Goal: Task Accomplishment & Management: Use online tool/utility

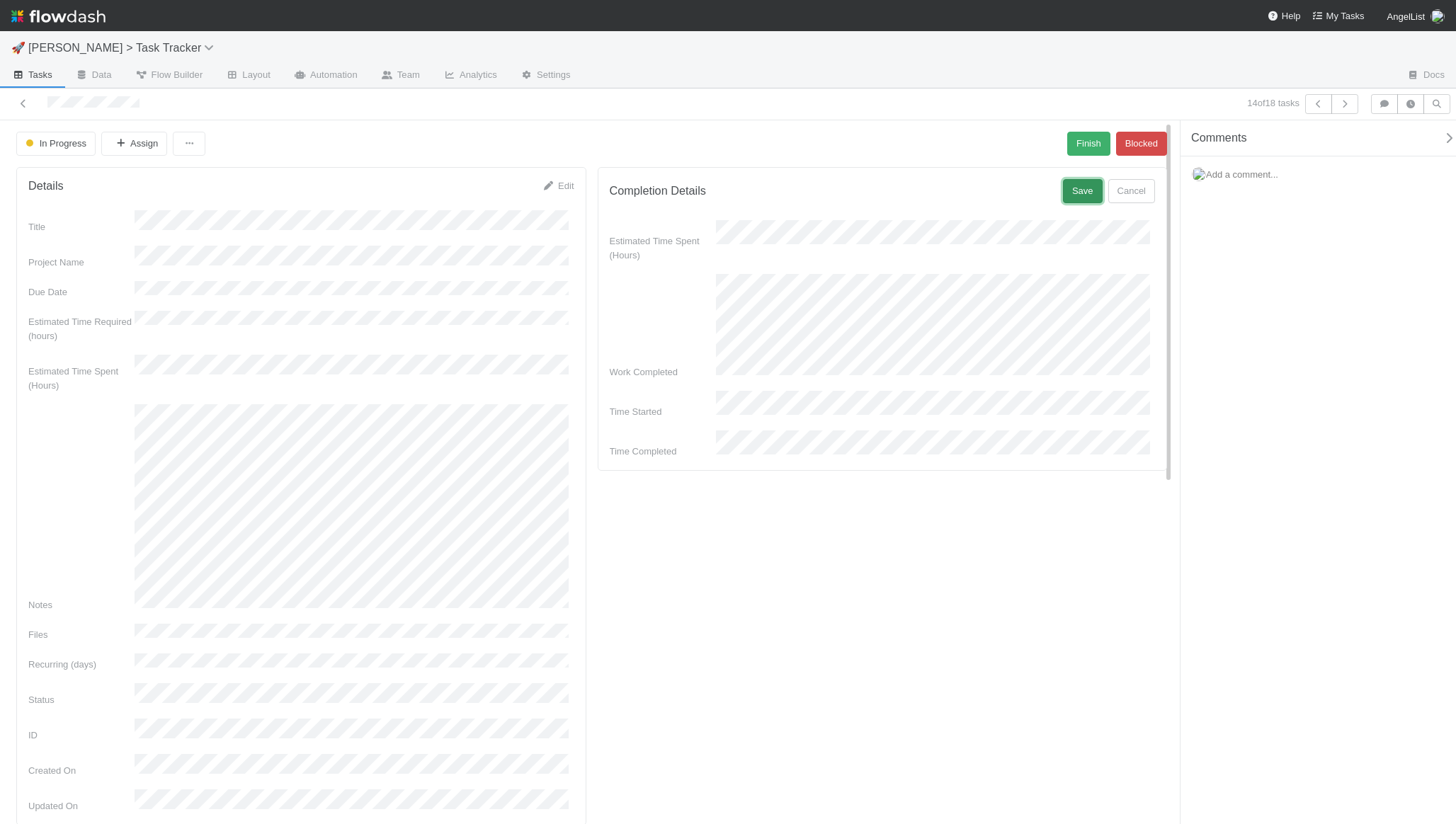
click at [1069, 198] on button "Save" at bounding box center [1082, 190] width 40 height 24
click at [1077, 141] on button "Finish" at bounding box center [1086, 143] width 44 height 24
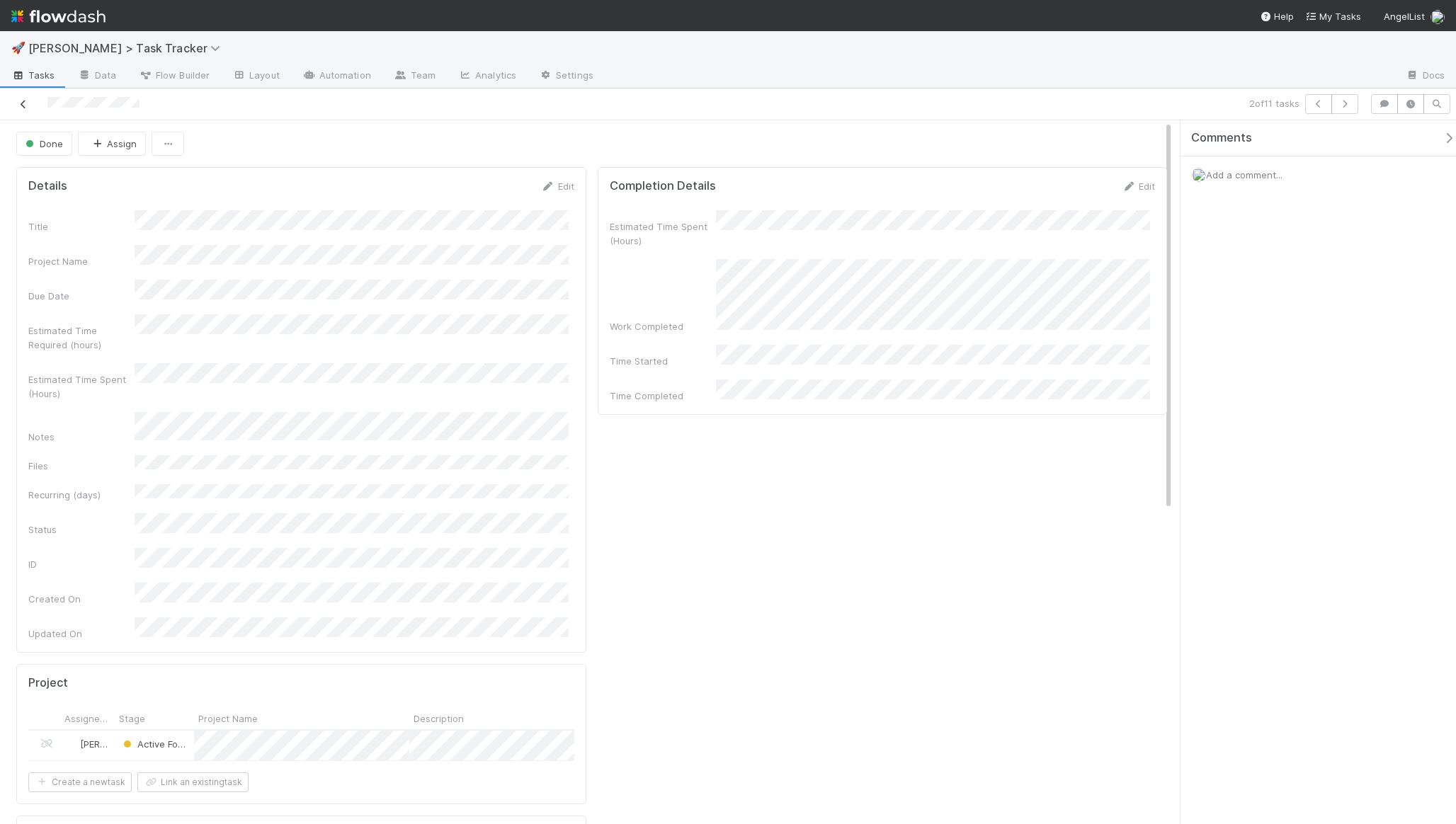
click at [25, 109] on link at bounding box center [24, 105] width 14 height 14
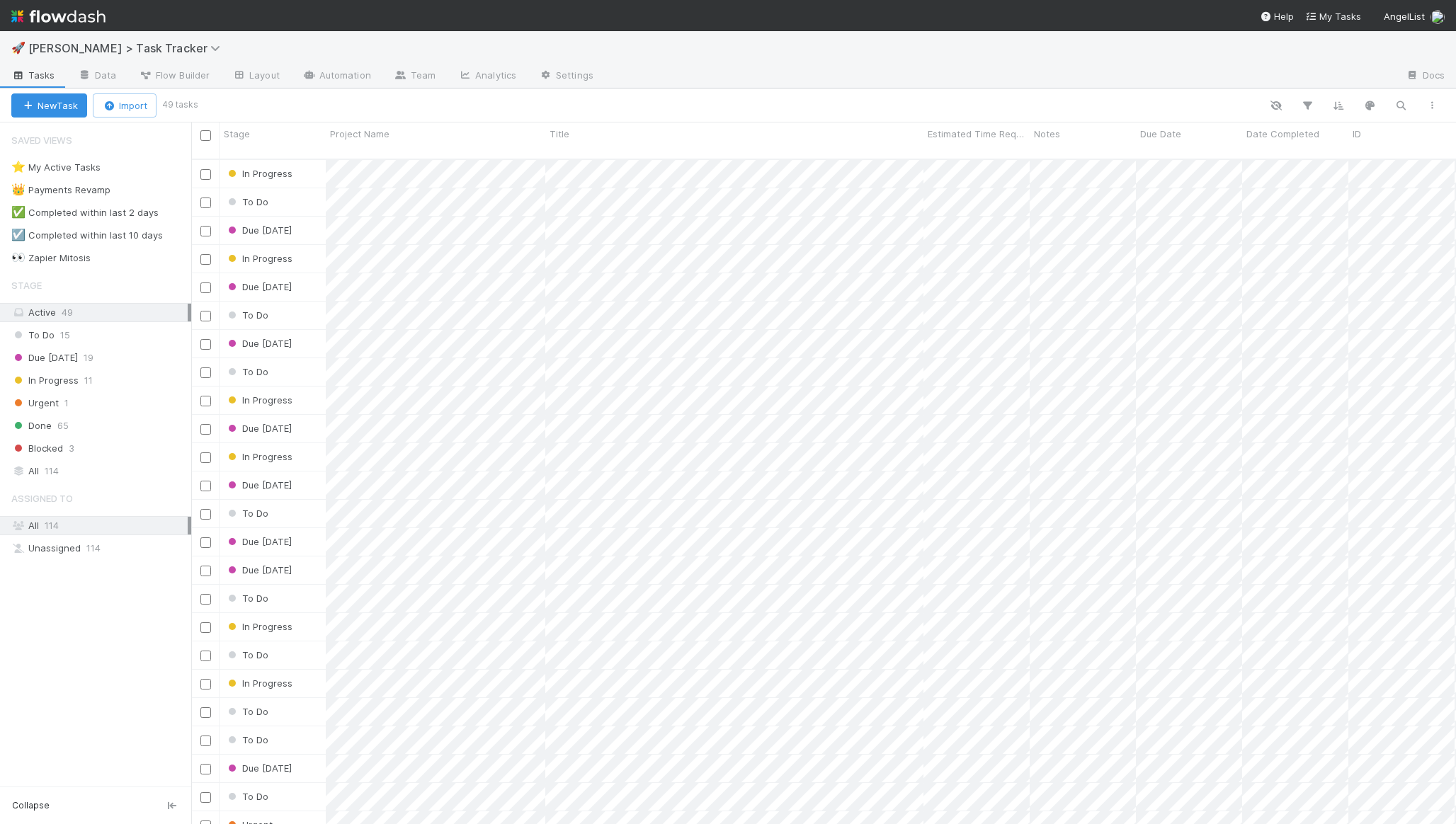
scroll to position [665, 1254]
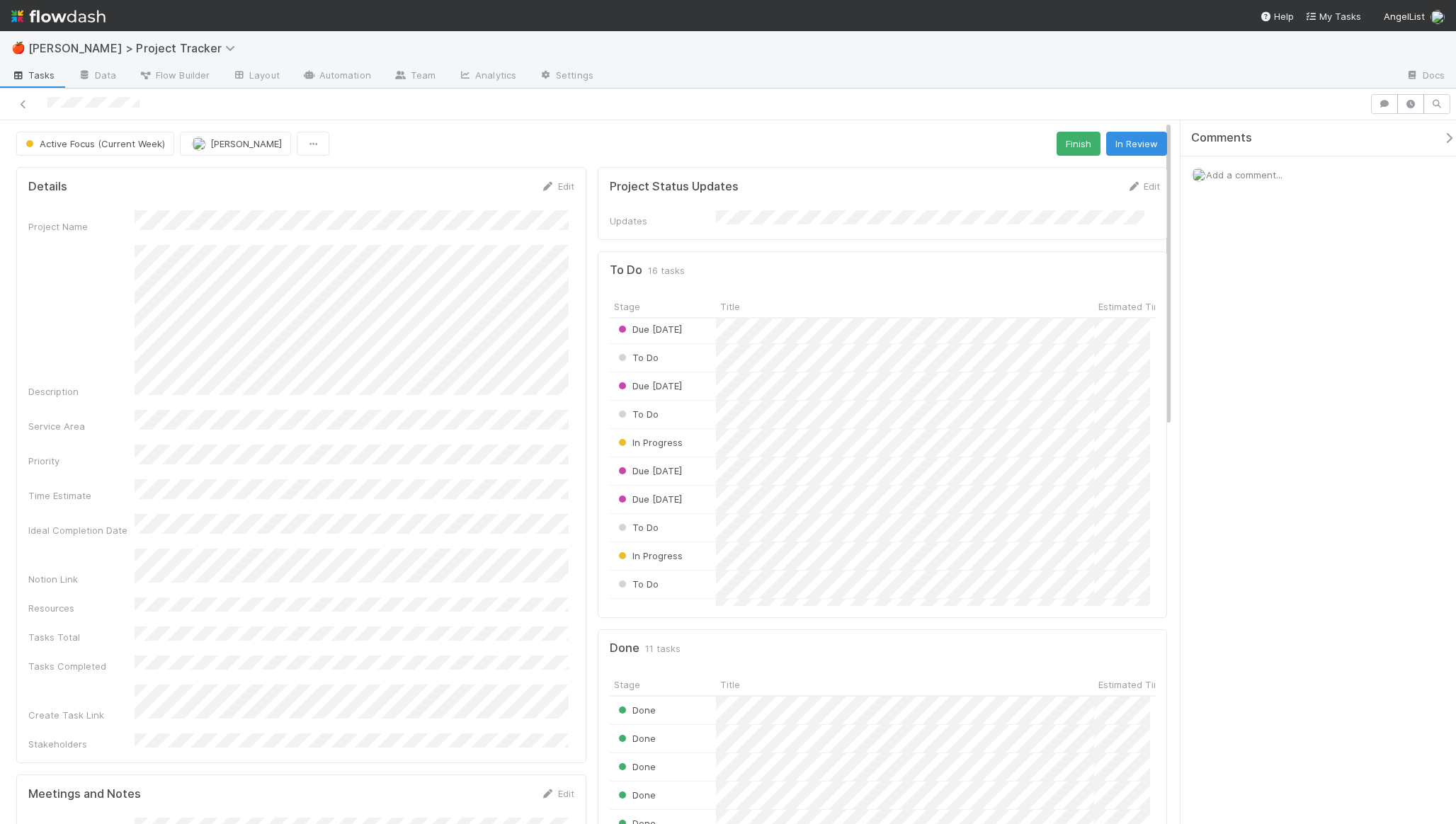
scroll to position [99, 0]
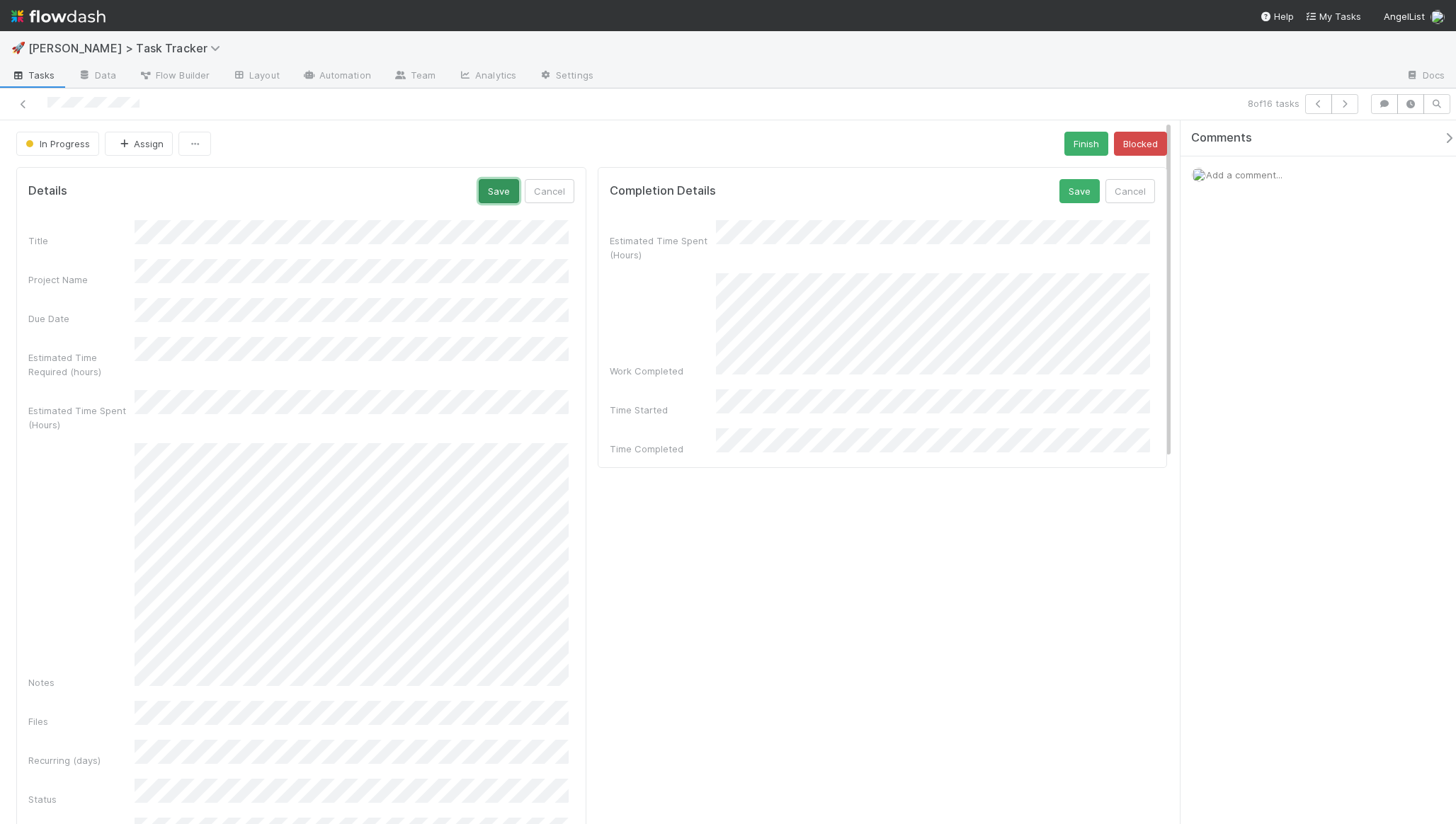
click at [495, 197] on button "Save" at bounding box center [499, 190] width 40 height 24
click at [1078, 187] on button "Save" at bounding box center [1080, 190] width 40 height 24
click at [1064, 146] on button "Finish" at bounding box center [1086, 143] width 44 height 24
click at [28, 102] on icon at bounding box center [24, 104] width 14 height 9
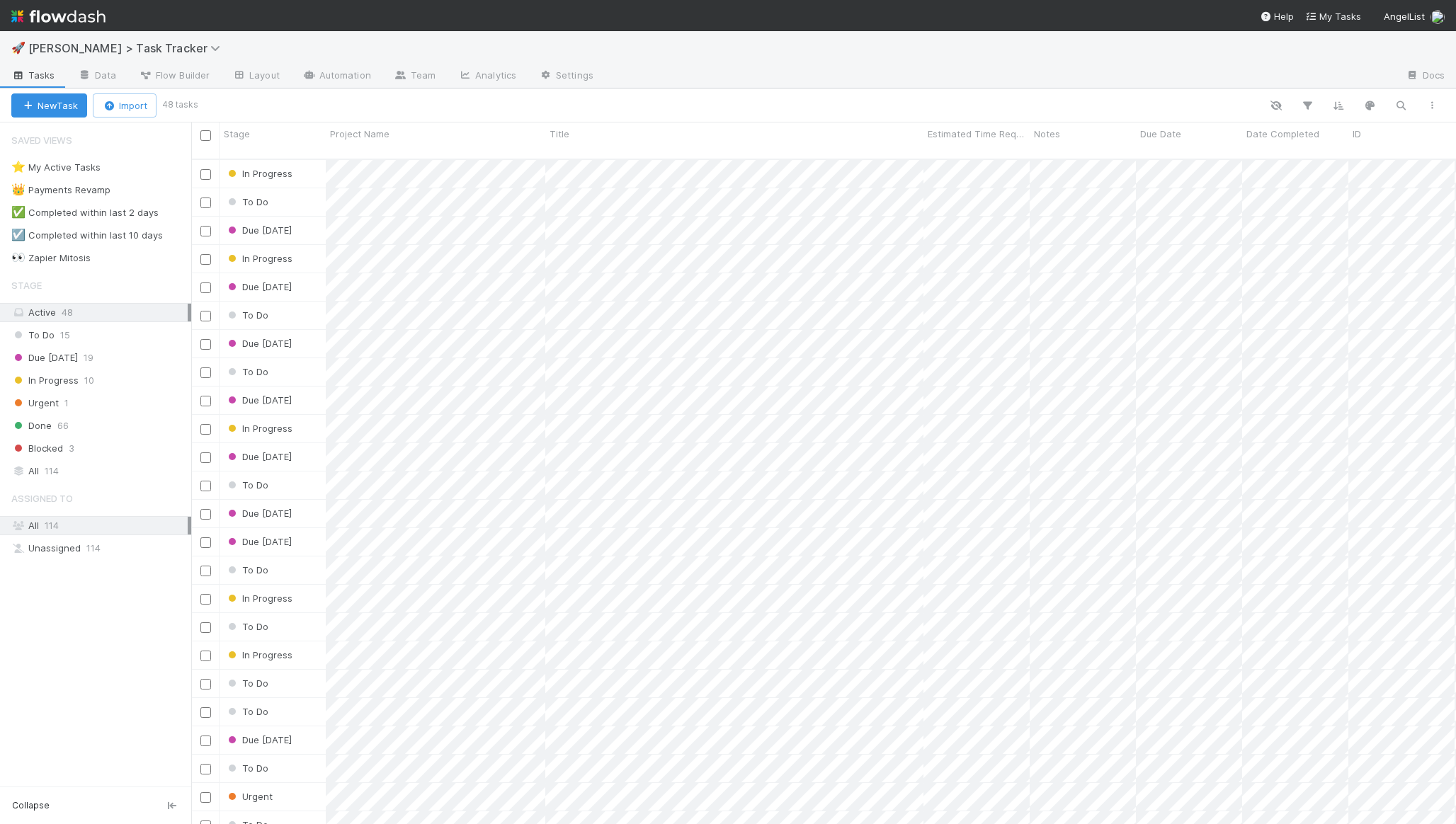
scroll to position [665, 1254]
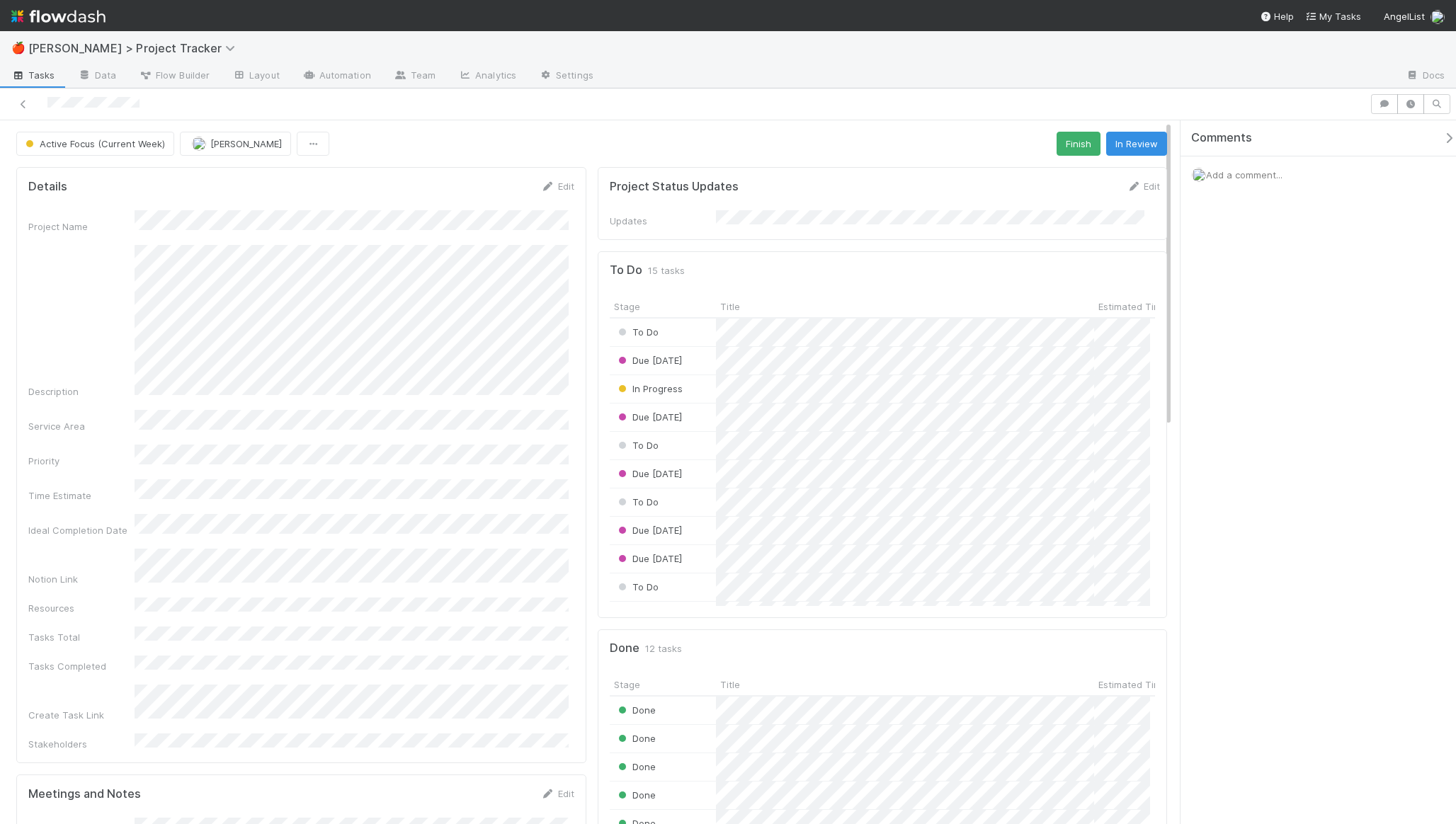
scroll to position [277, 529]
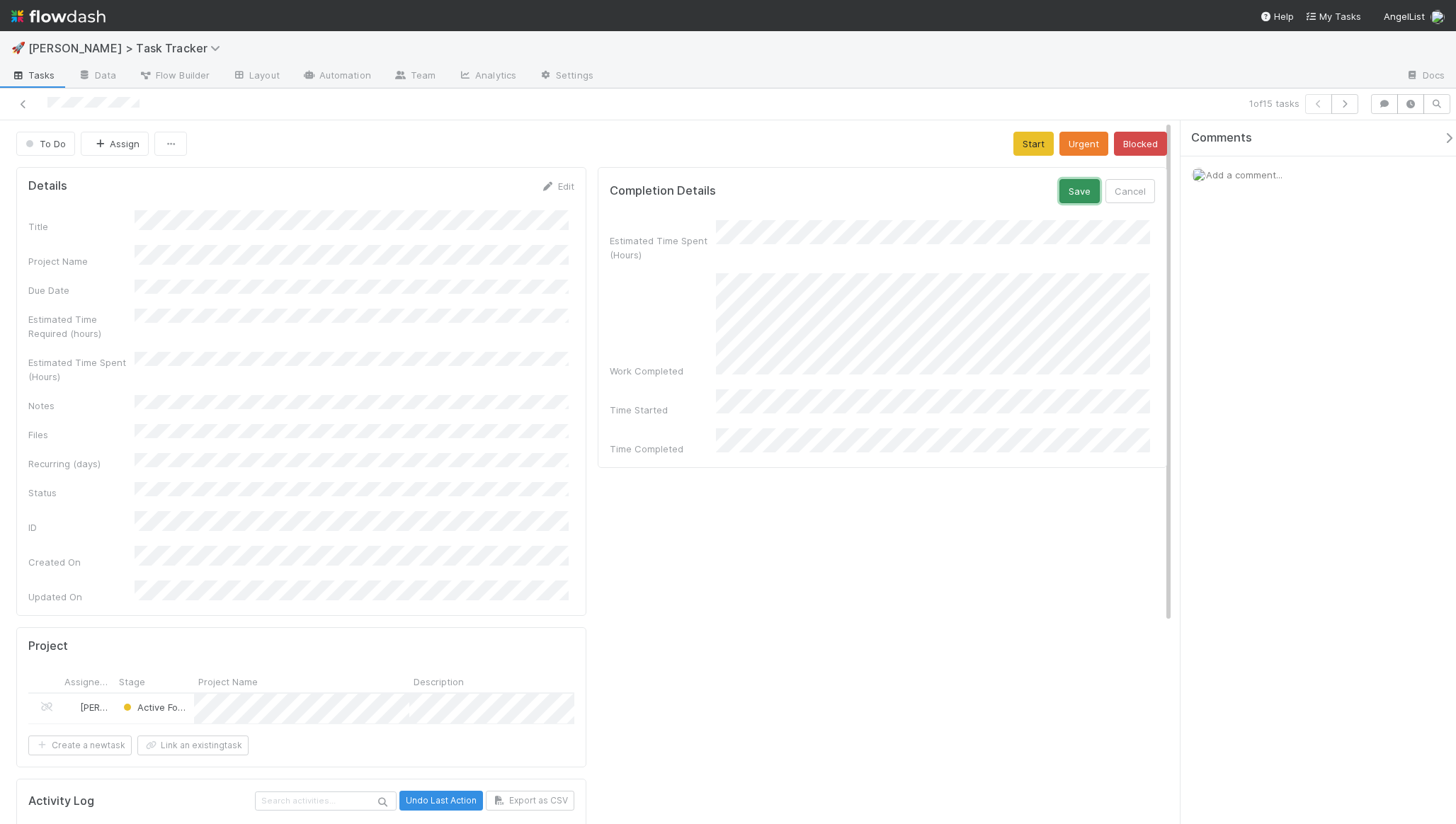
click at [1059, 190] on button "Save" at bounding box center [1080, 190] width 40 height 24
click at [1036, 147] on button "Start" at bounding box center [1033, 143] width 40 height 24
click at [1091, 143] on button "Finish" at bounding box center [1086, 143] width 44 height 24
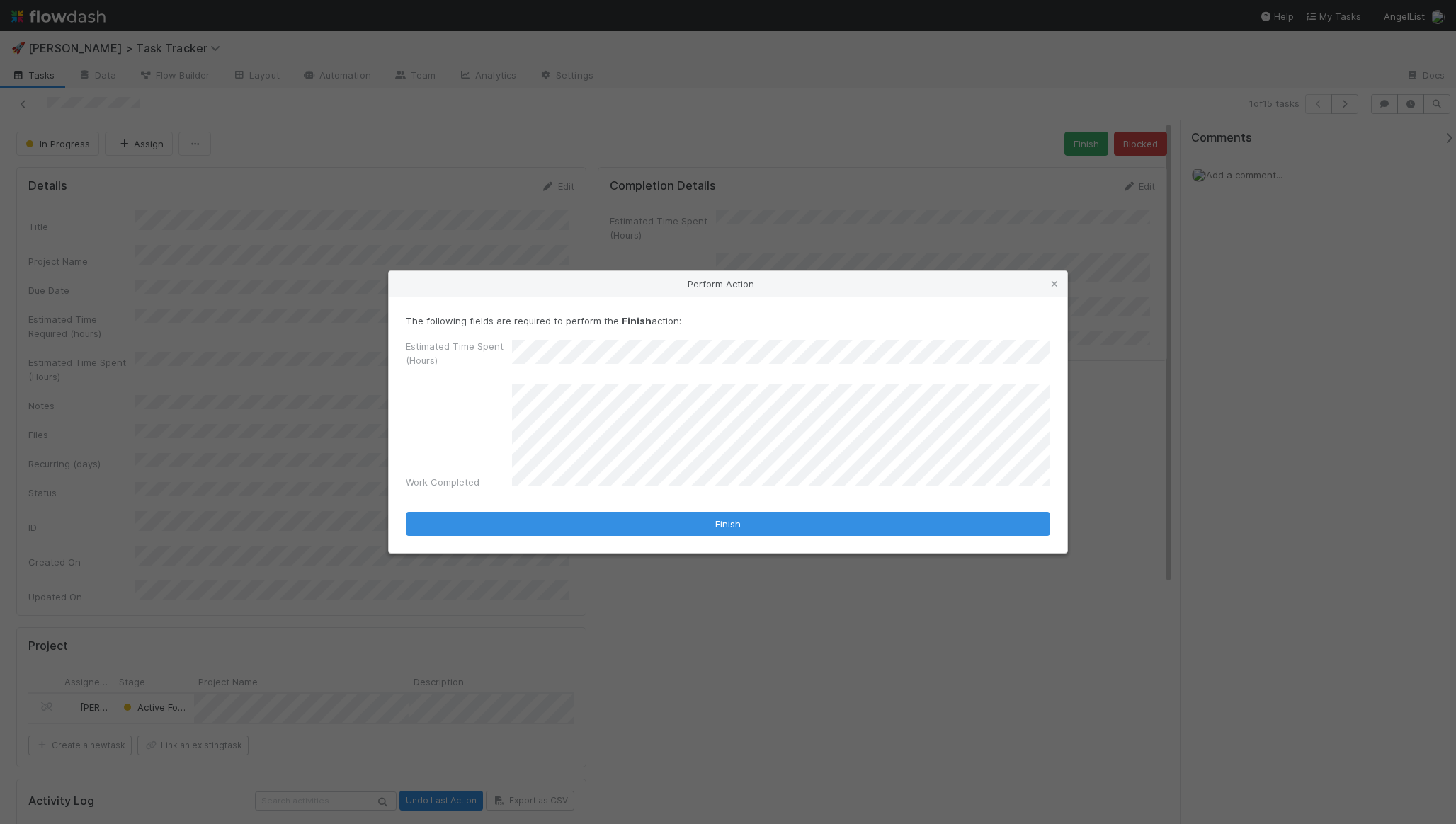
click at [406, 512] on button "Finish" at bounding box center [728, 523] width 644 height 24
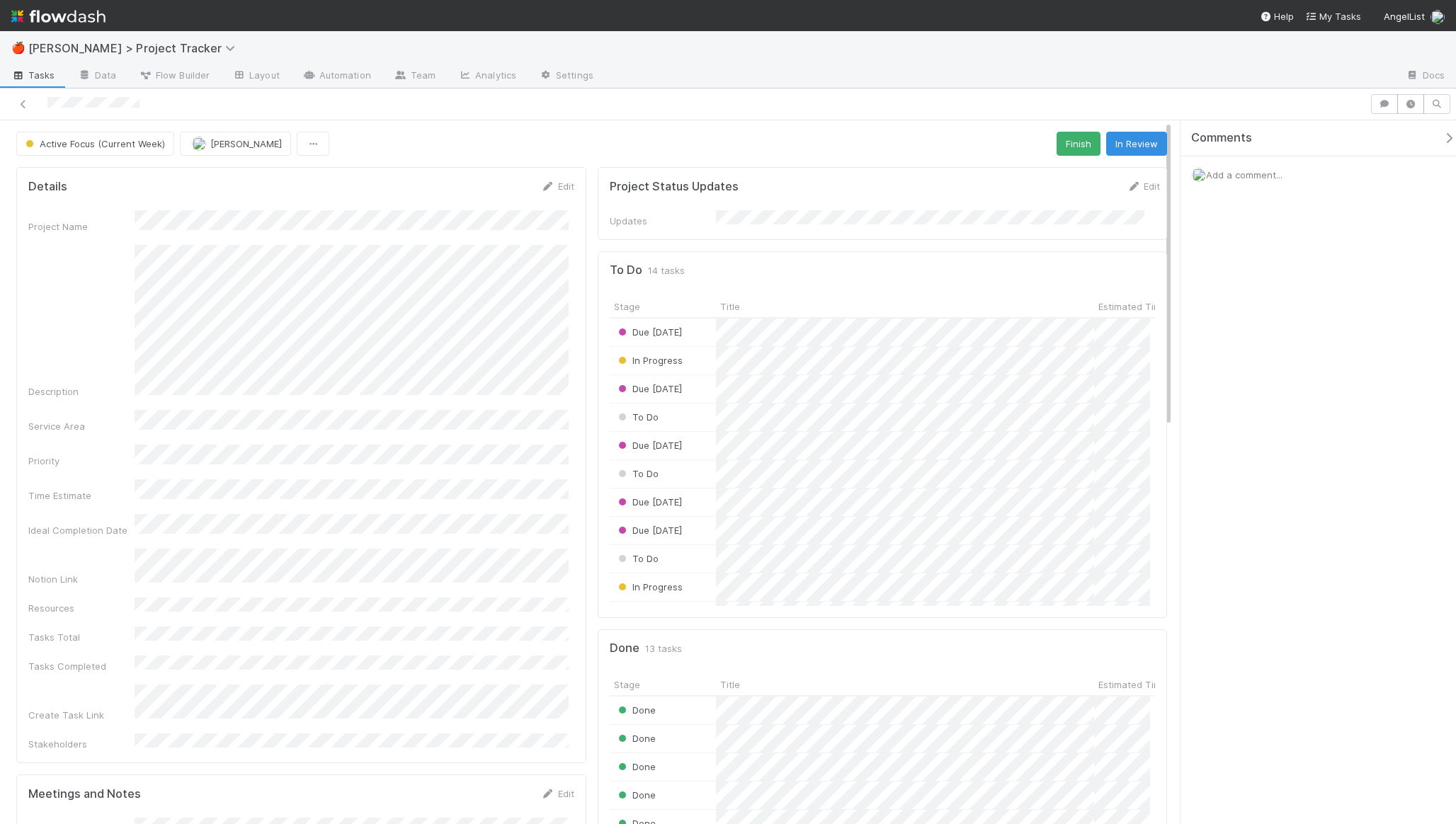
scroll to position [277, 529]
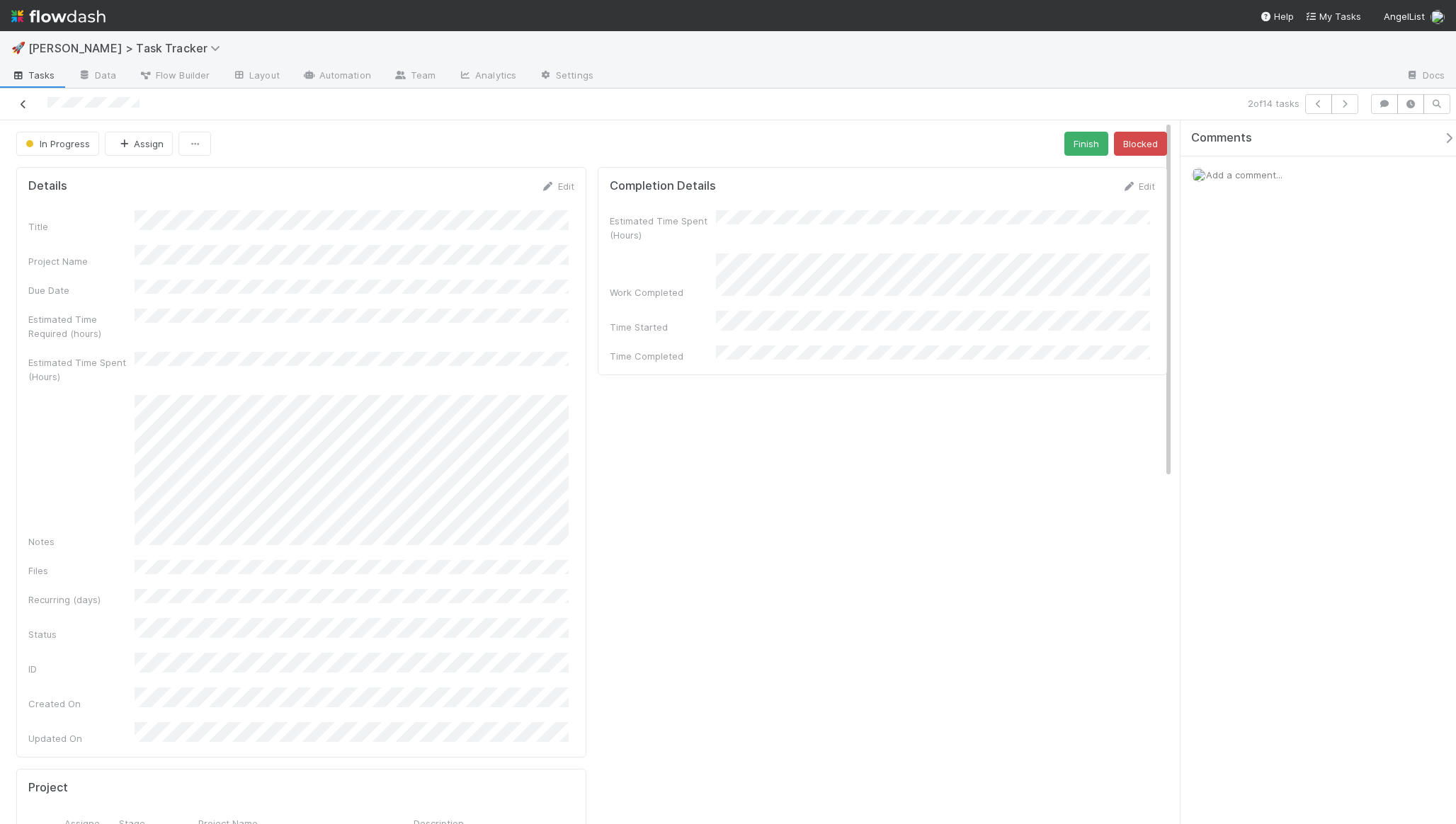
click at [27, 106] on icon at bounding box center [24, 104] width 14 height 9
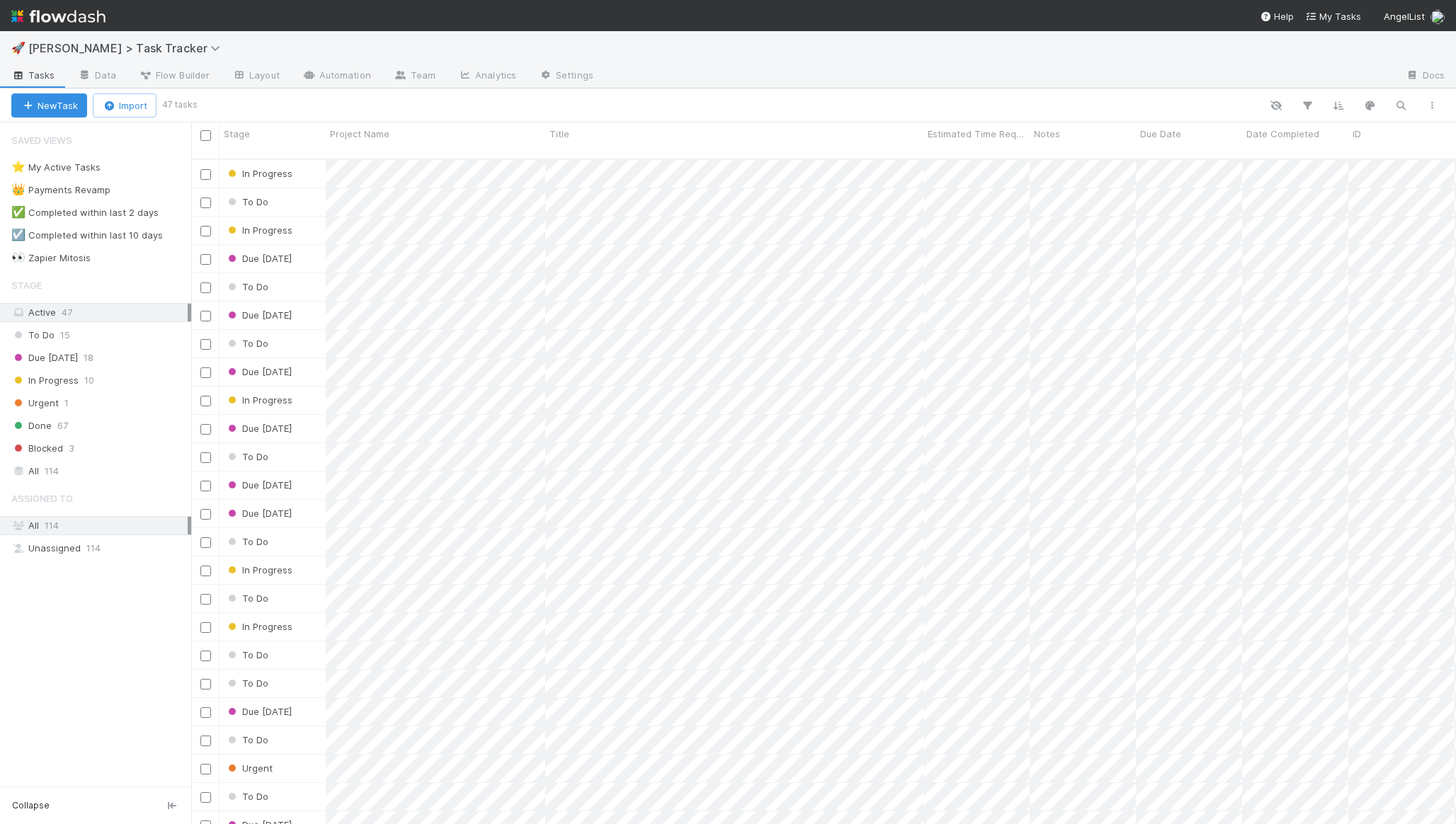
scroll to position [665, 1254]
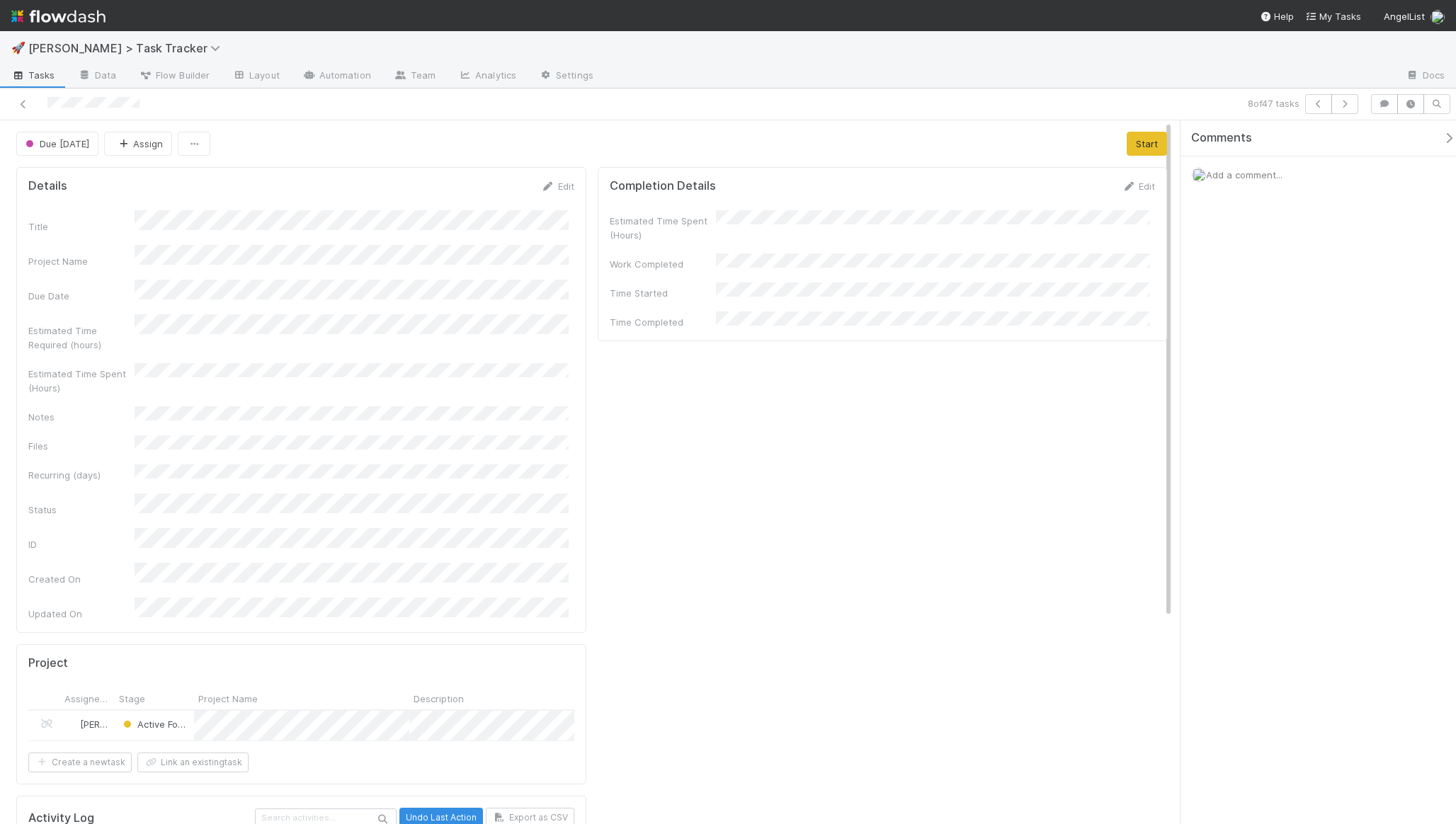
click at [477, 124] on div "Due Today Assign Start Details Edit Title Project Name Due Date Estimated Time …" at bounding box center [591, 765] width 1183 height 1289
click at [76, 145] on span "Due Today" at bounding box center [56, 143] width 66 height 12
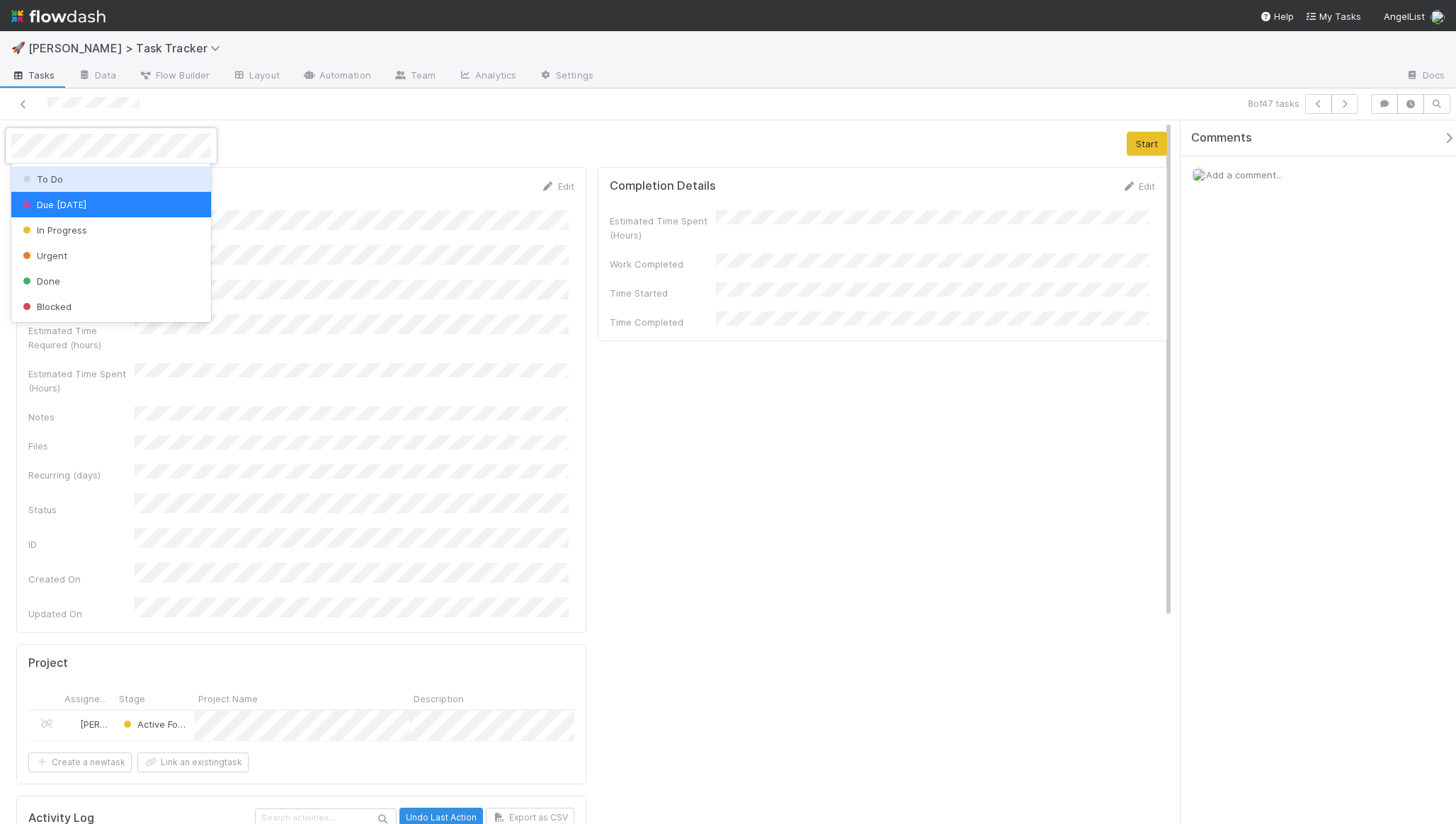
click at [101, 185] on div "To Do" at bounding box center [111, 179] width 200 height 25
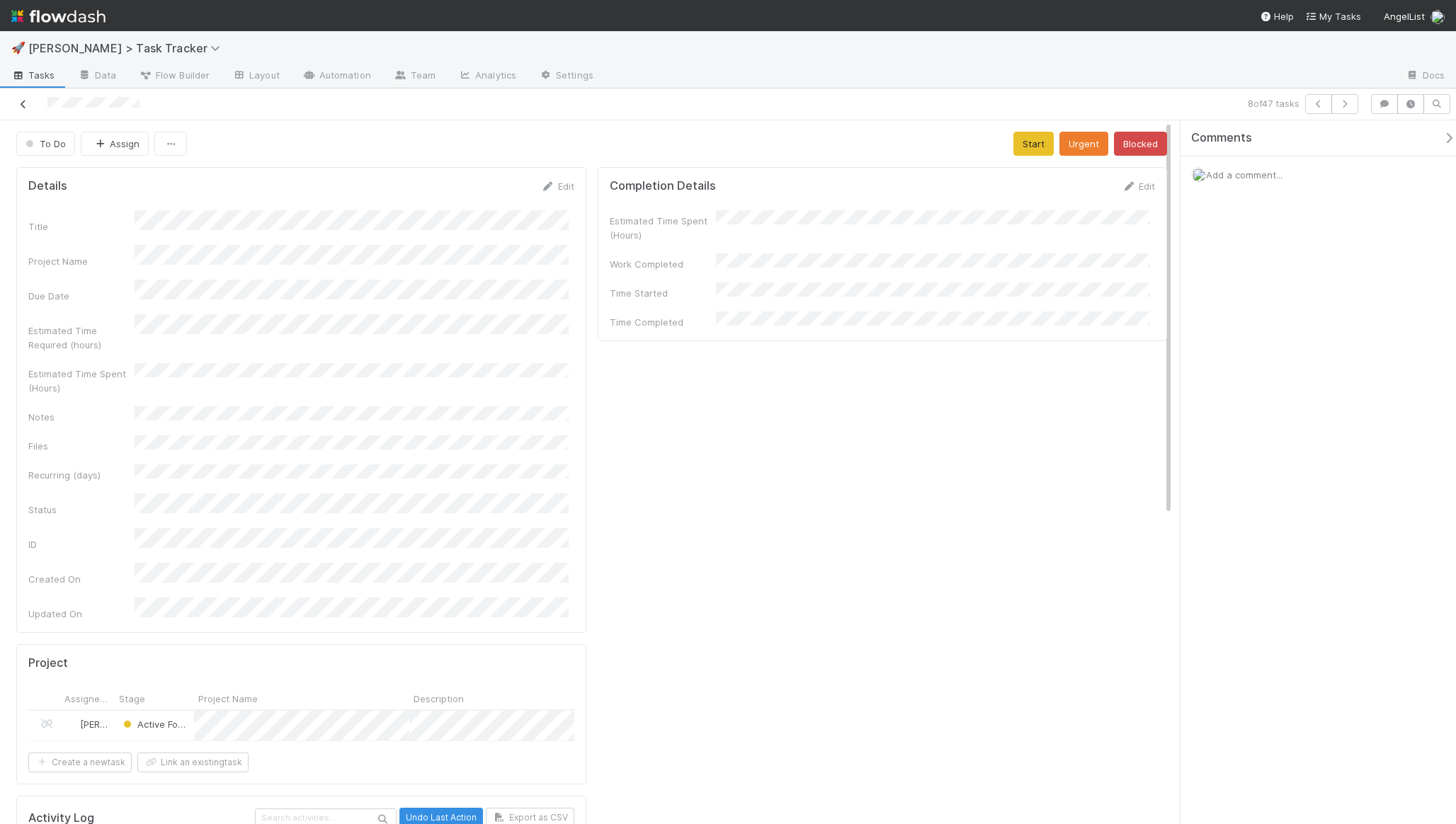
click at [20, 102] on icon at bounding box center [24, 104] width 14 height 9
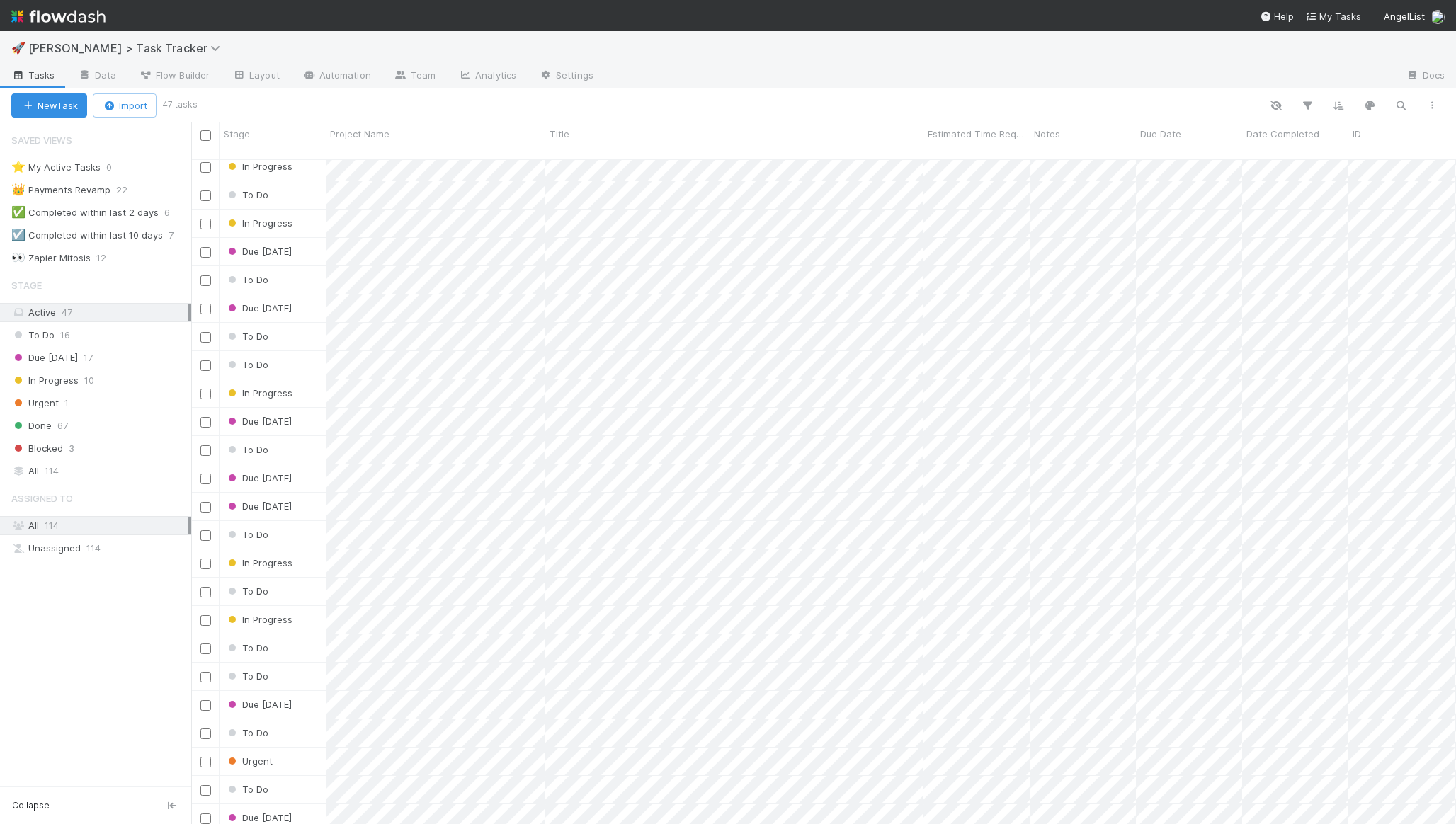
scroll to position [15, 0]
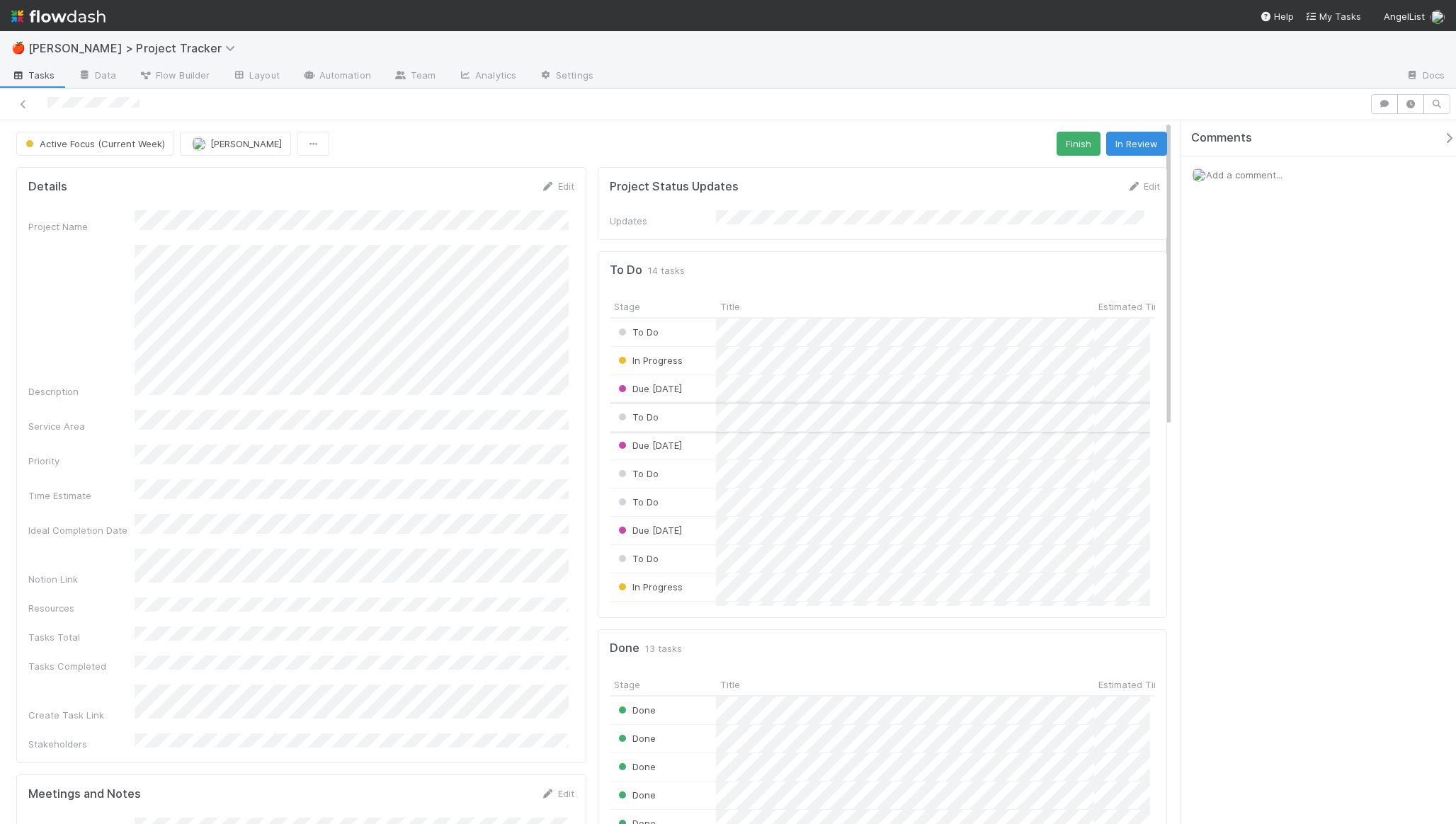
scroll to position [120, 0]
click at [668, 557] on span "Due Today" at bounding box center [648, 563] width 66 height 12
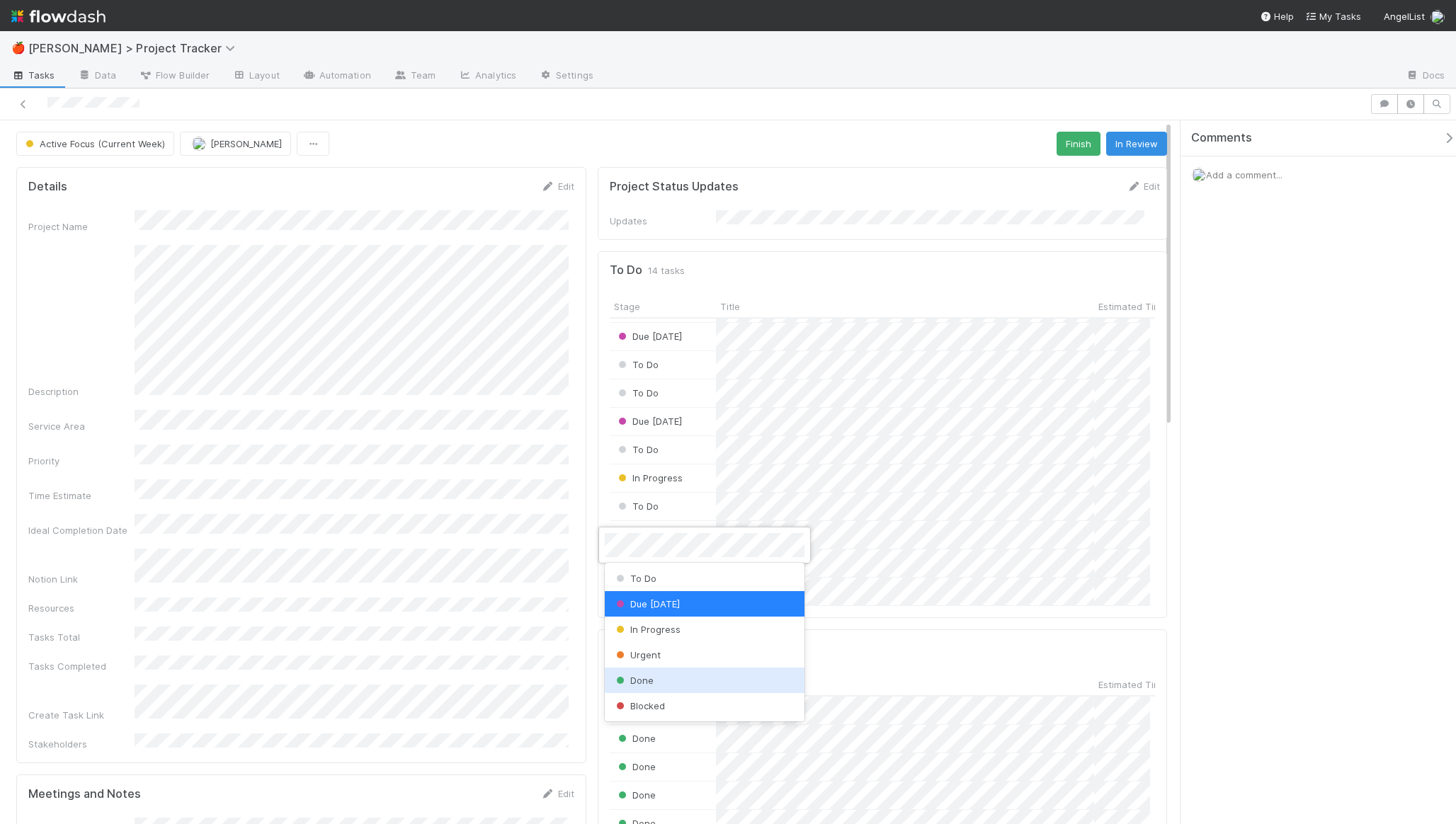
click at [663, 680] on div "Done" at bounding box center [704, 680] width 200 height 25
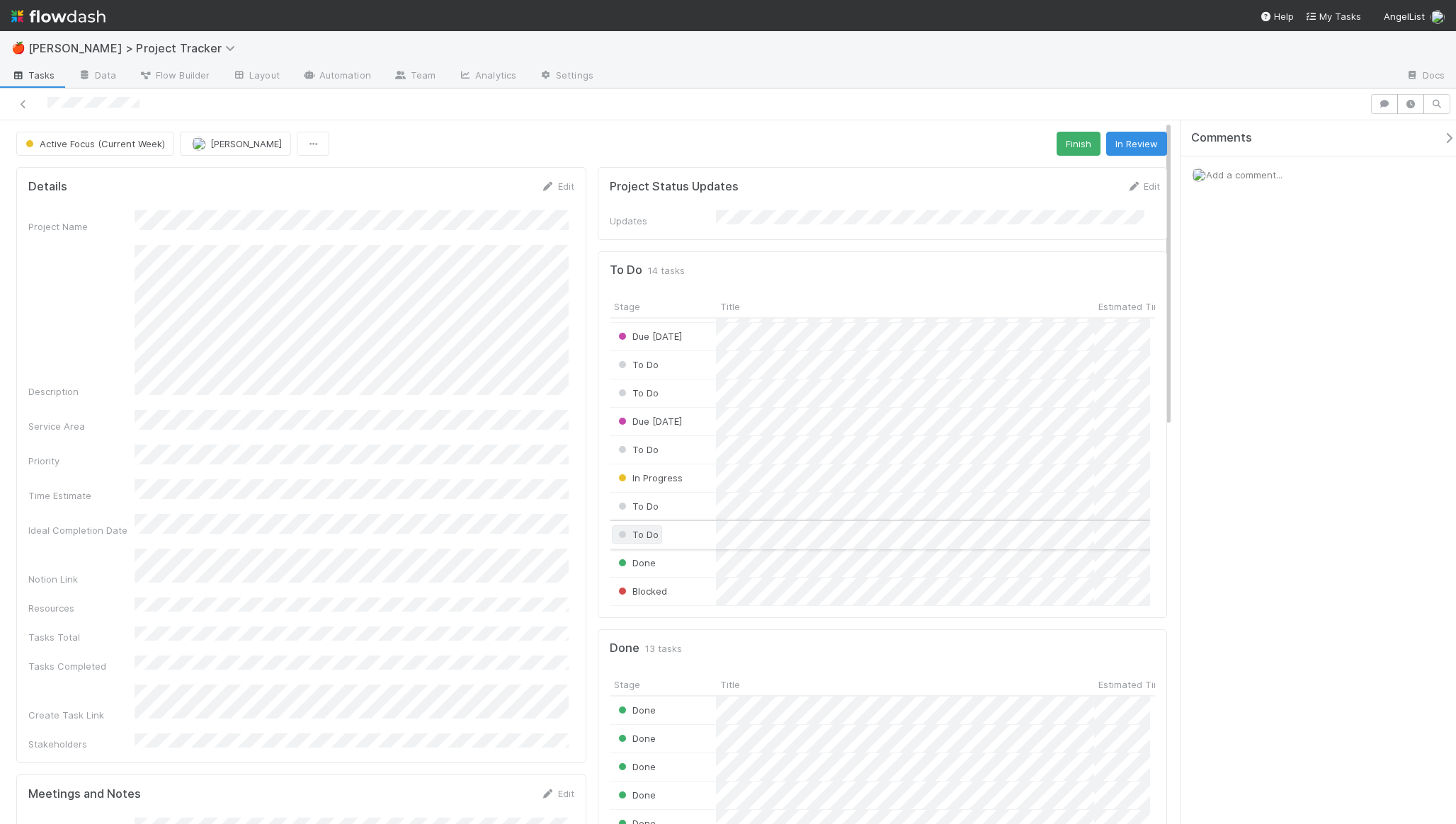
click at [622, 528] on span "To Do" at bounding box center [637, 534] width 43 height 12
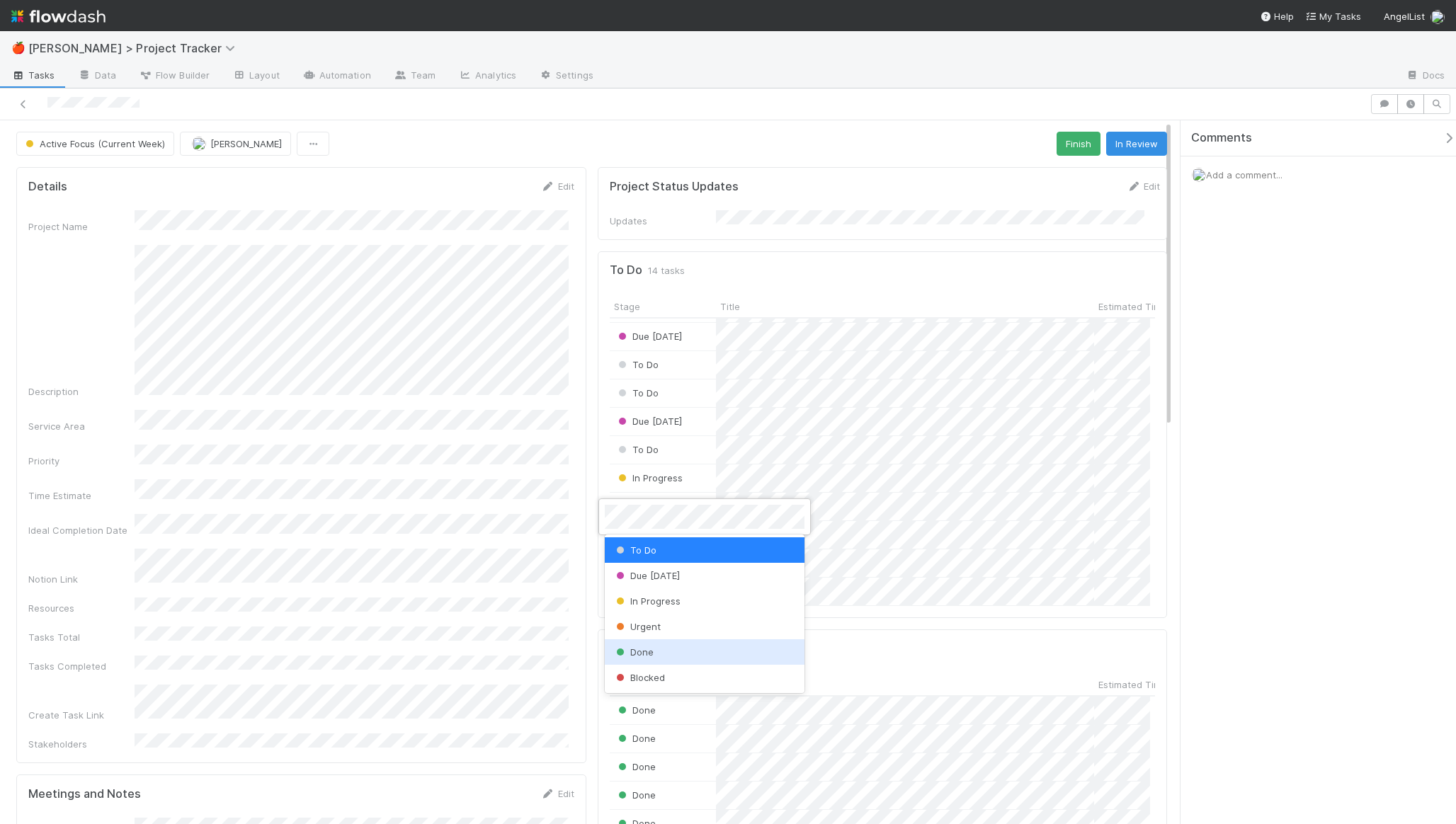
click at [672, 644] on div "Done" at bounding box center [704, 652] width 200 height 25
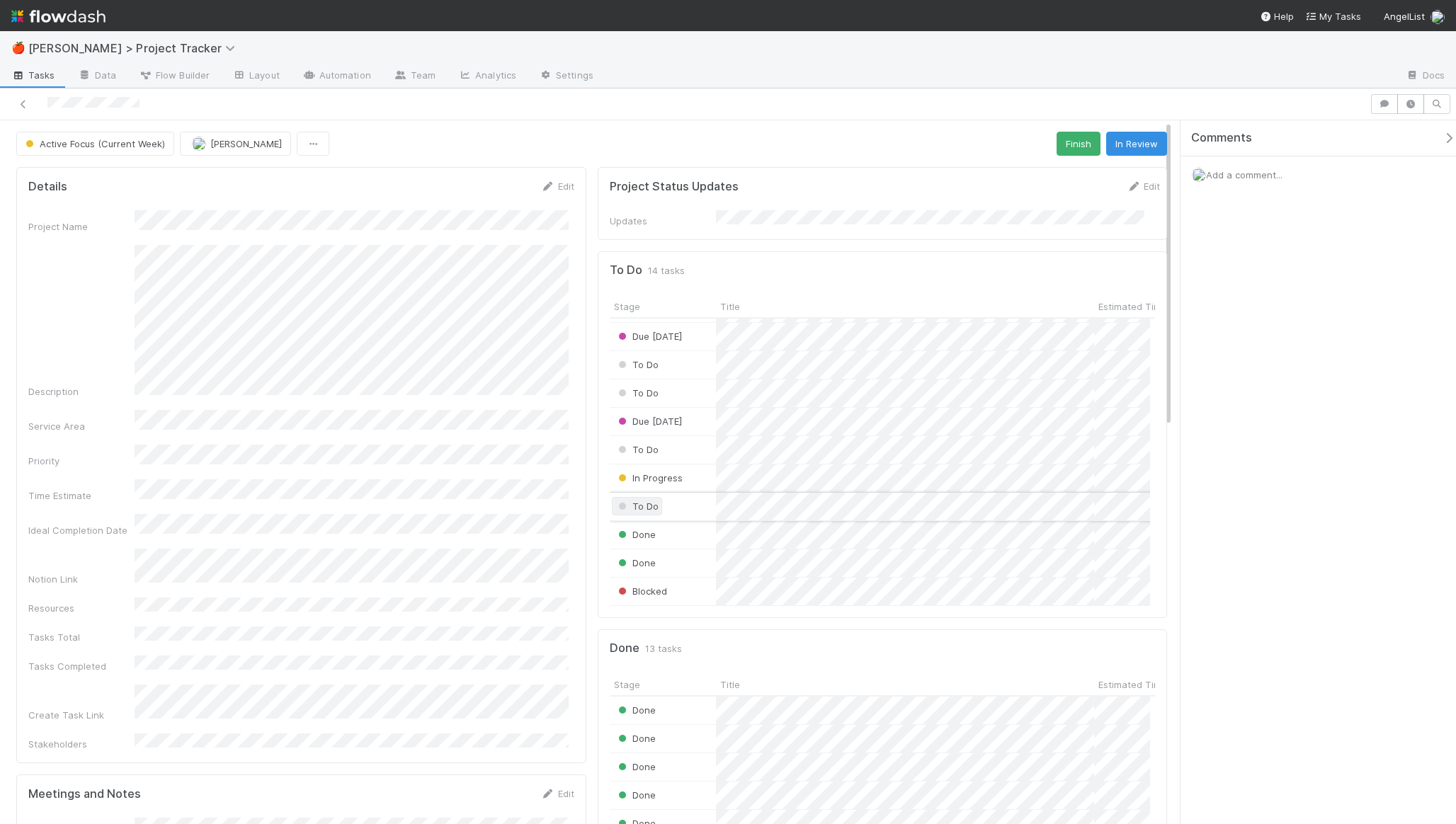
click at [627, 500] on span "To Do" at bounding box center [637, 506] width 43 height 12
click at [819, 488] on div at bounding box center [728, 412] width 1456 height 824
click at [658, 549] on div "To Do" at bounding box center [662, 563] width 106 height 27
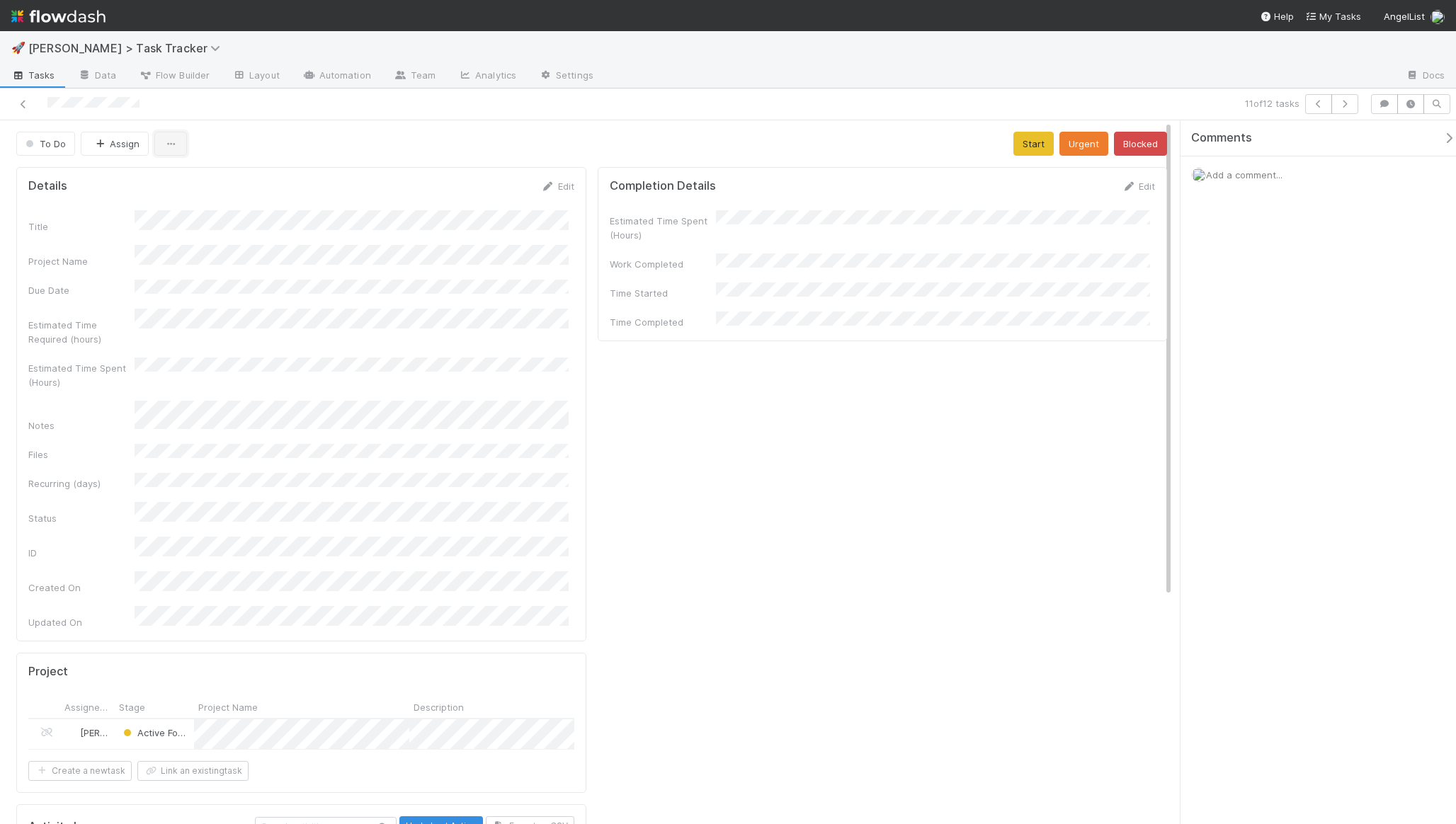
click at [180, 152] on button "button" at bounding box center [170, 143] width 32 height 24
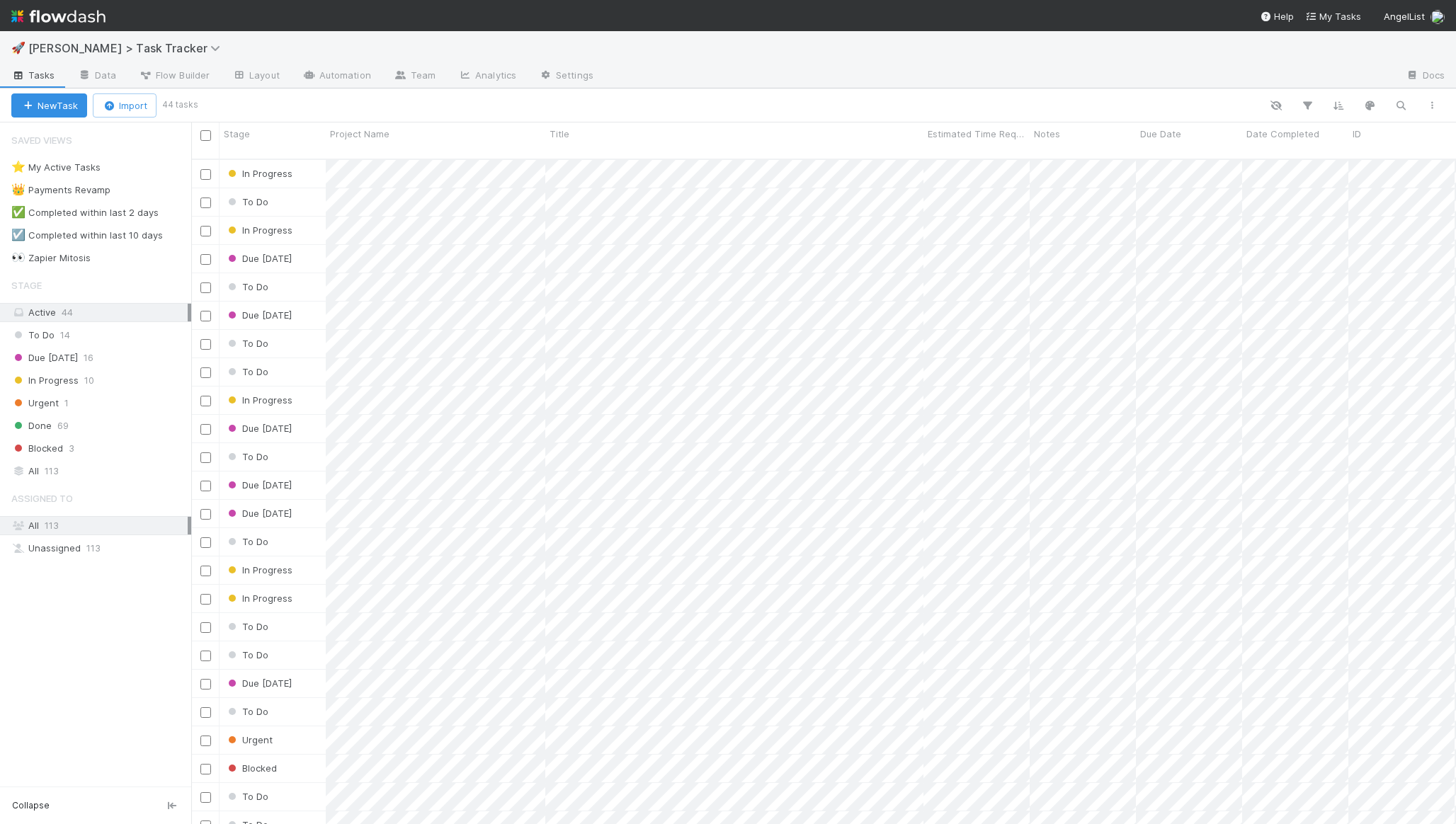
scroll to position [665, 1254]
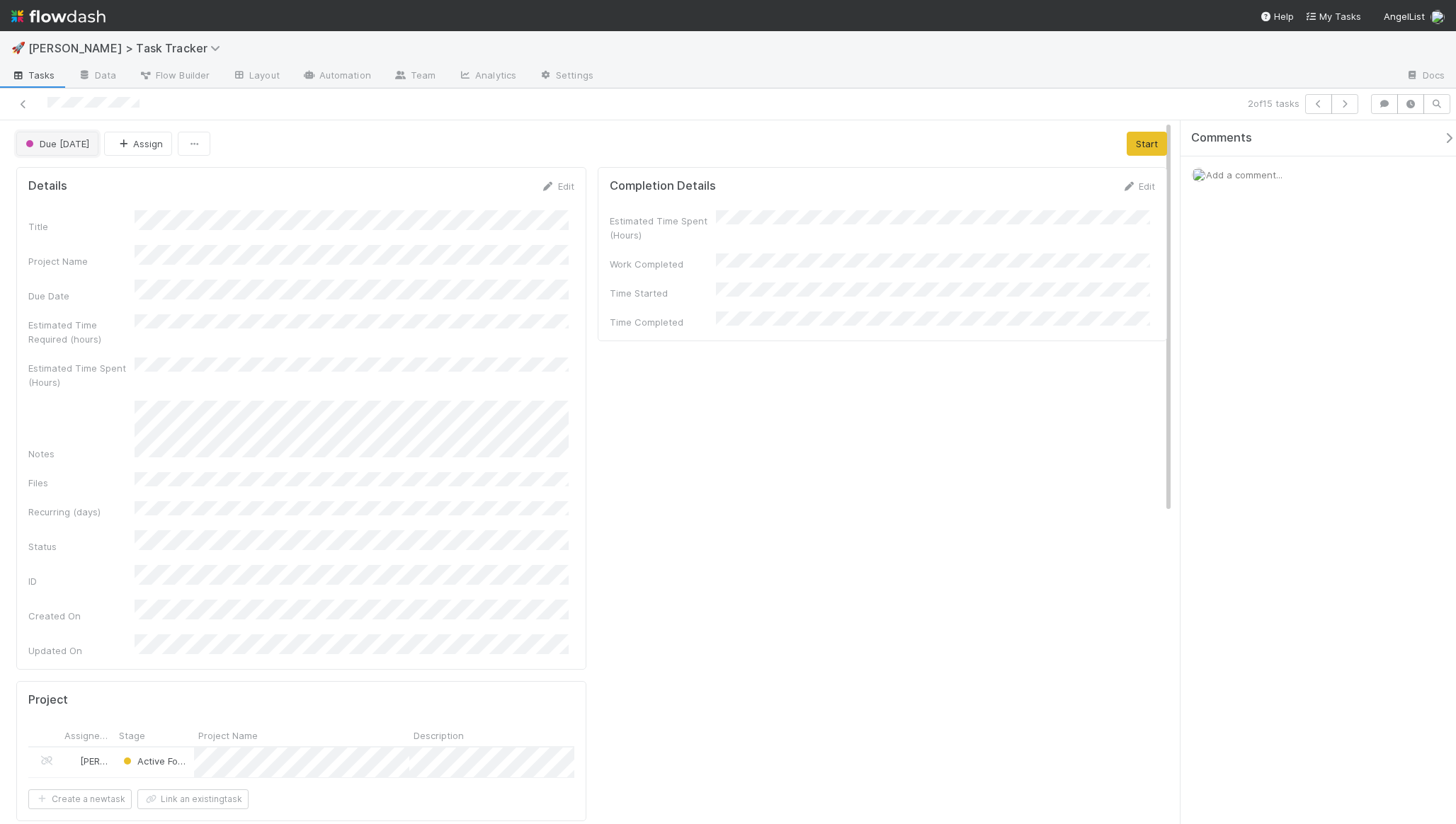
click at [58, 151] on button "Due Today" at bounding box center [58, 143] width 82 height 24
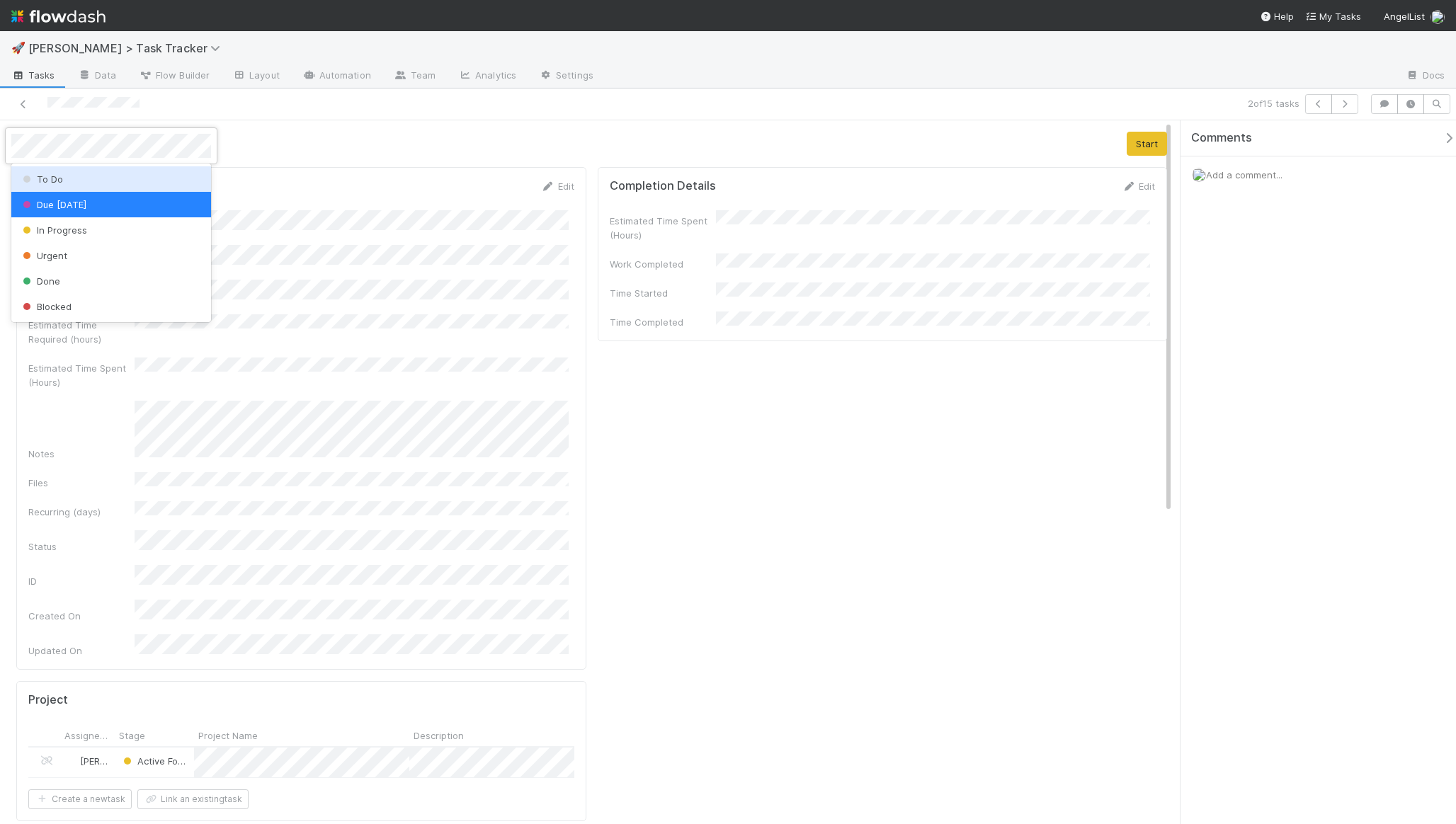
click at [95, 190] on div "To Do" at bounding box center [111, 179] width 200 height 25
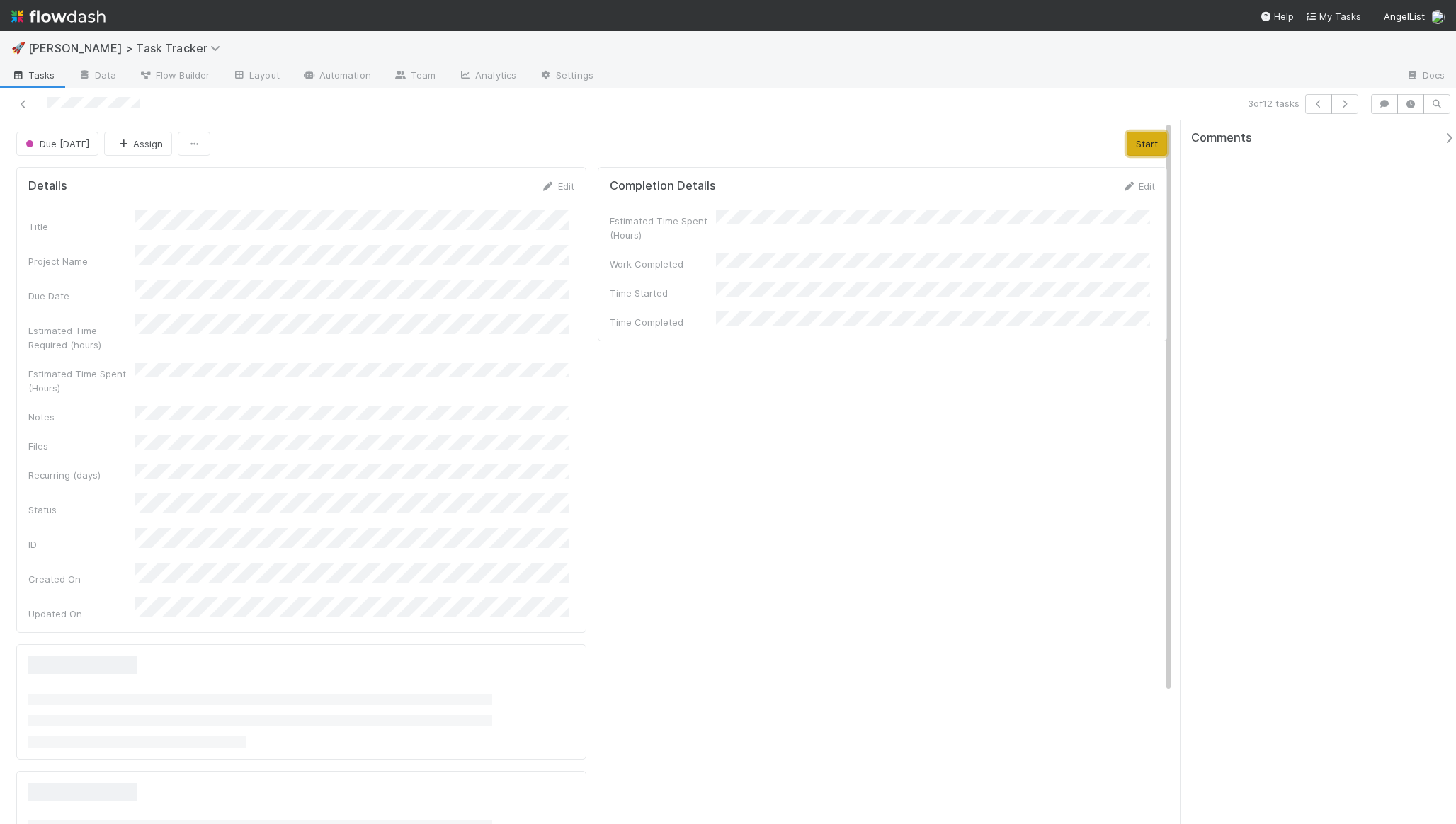
click at [1142, 150] on button "Start" at bounding box center [1147, 143] width 40 height 24
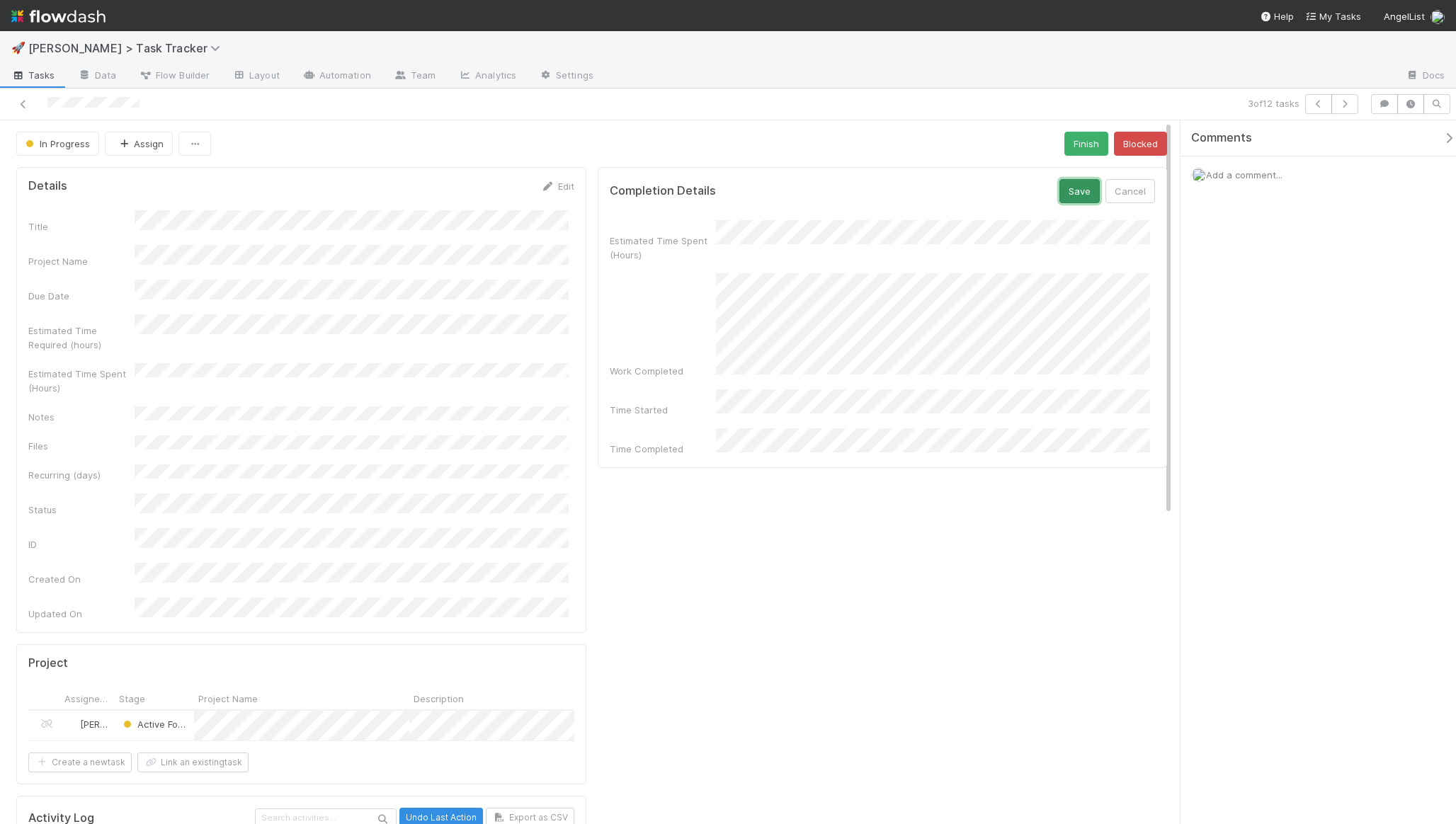
click at [1072, 196] on button "Save" at bounding box center [1080, 190] width 40 height 24
click at [1080, 139] on button "Finish" at bounding box center [1086, 143] width 44 height 24
